Goal: Use online tool/utility: Utilize a website feature to perform a specific function

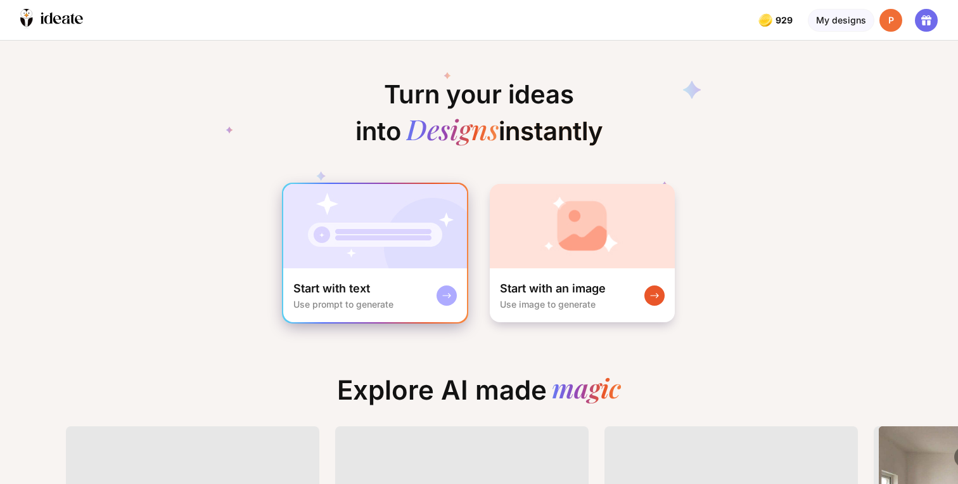
click at [435, 240] on img at bounding box center [375, 226] width 184 height 84
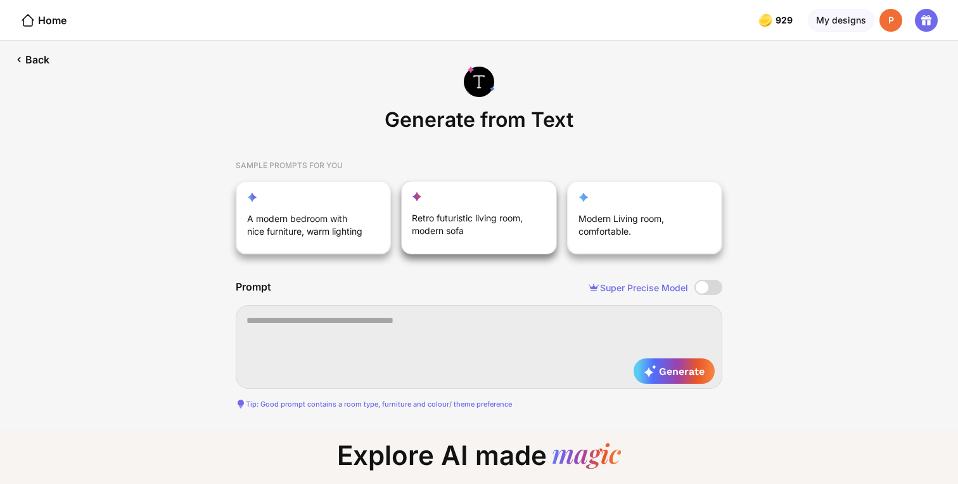
click at [480, 220] on div "Retro futuristic living room, modern sofa" at bounding box center [472, 227] width 120 height 30
type textarea "**********"
click at [672, 373] on span "Generate" at bounding box center [674, 370] width 61 height 13
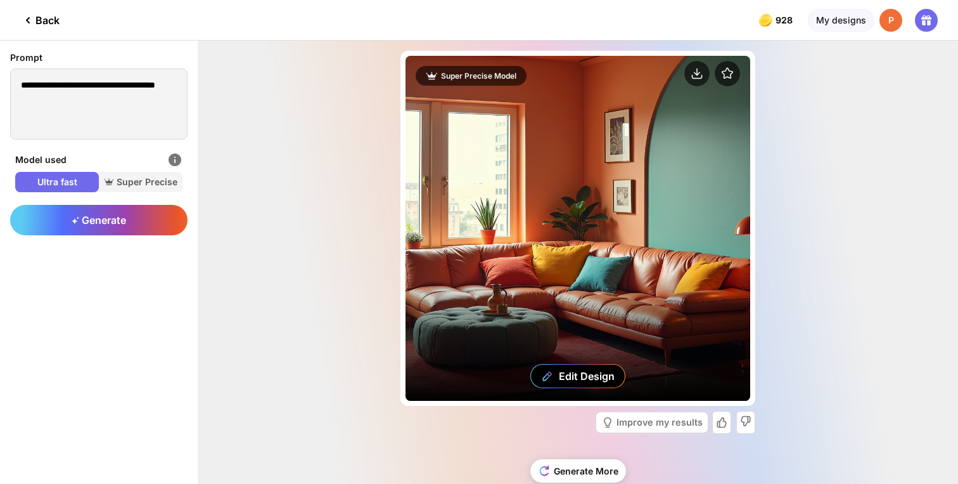
click at [436, 223] on div "Edit Design" at bounding box center [578, 228] width 345 height 345
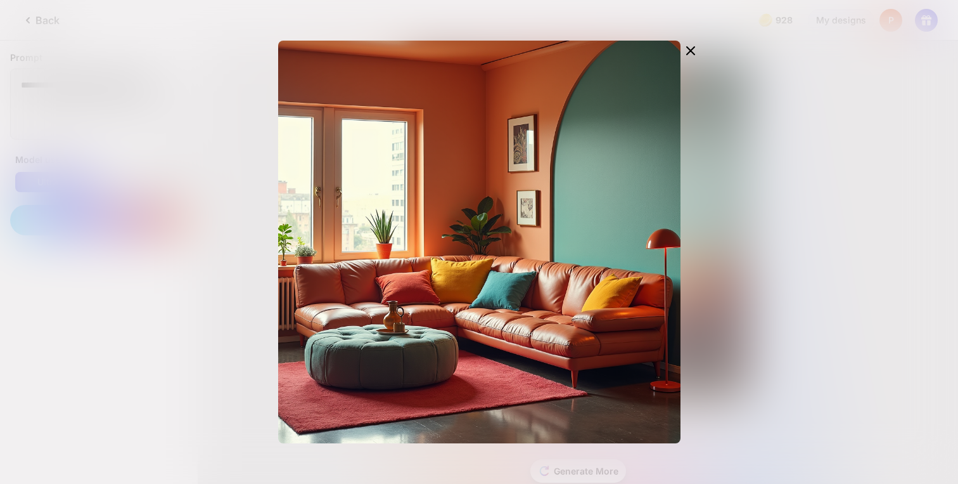
click at [198, 200] on div "Edit Design" at bounding box center [479, 242] width 958 height 484
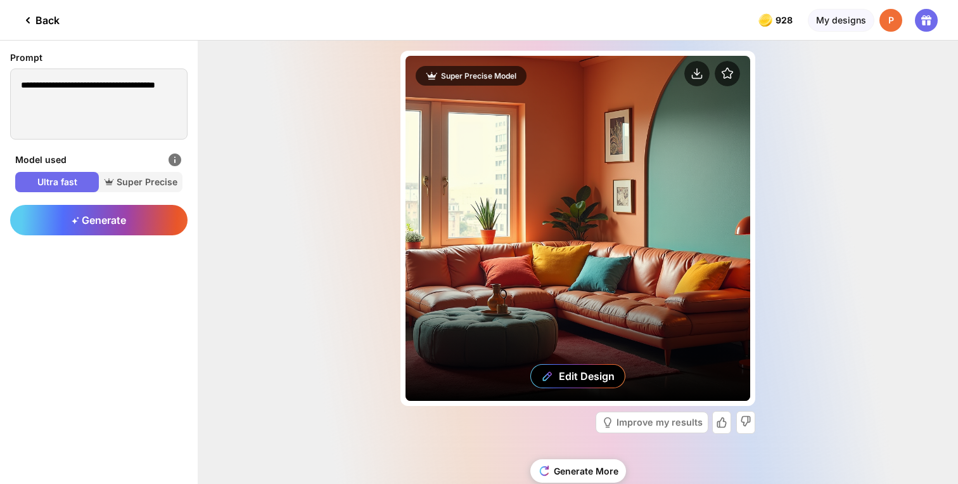
click at [615, 307] on div "Edit Design" at bounding box center [578, 228] width 345 height 345
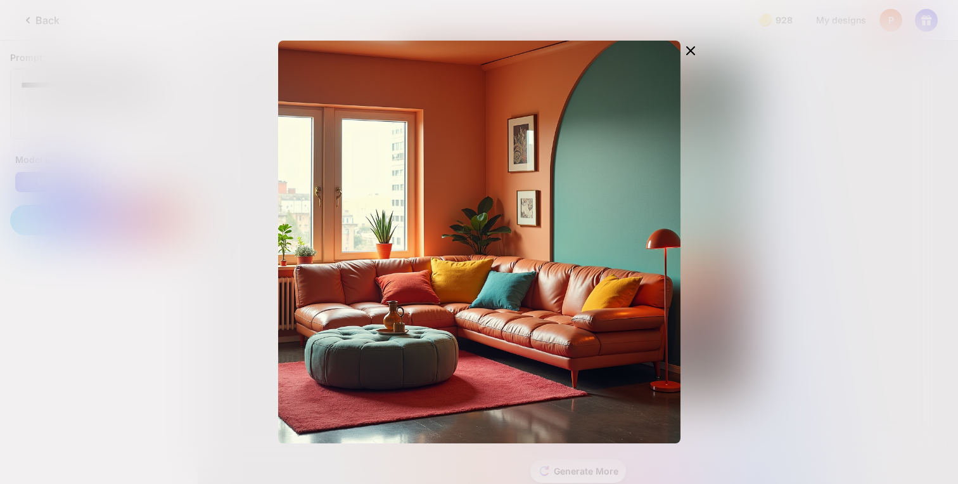
click at [198, 229] on div "Edit Design" at bounding box center [479, 242] width 958 height 484
